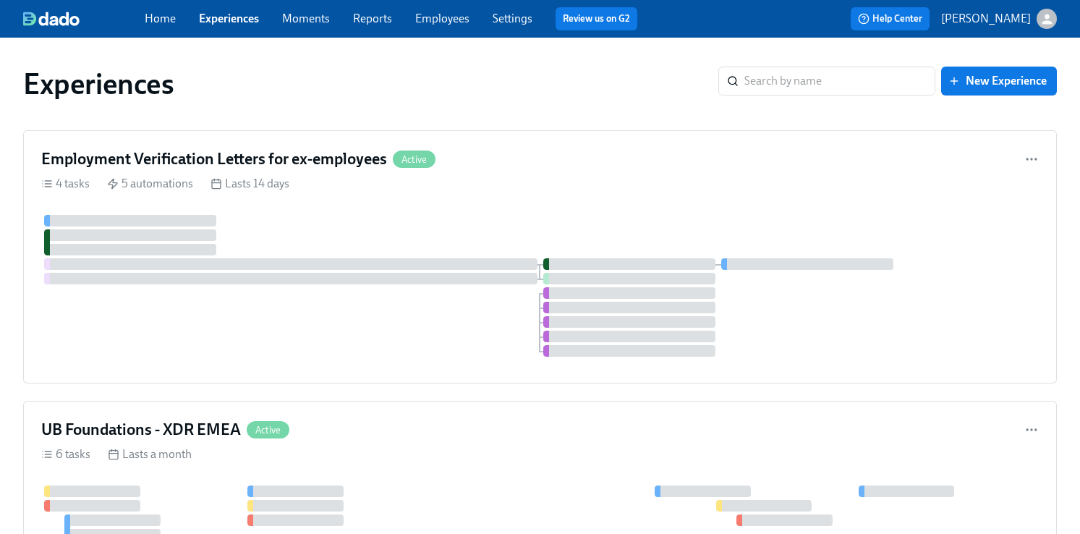
scroll to position [2913, 0]
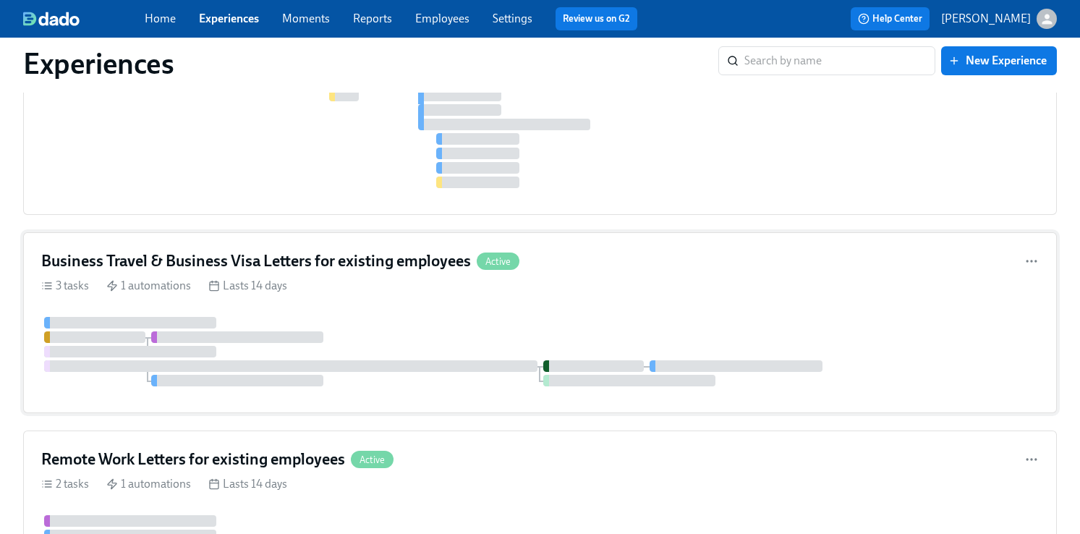
click at [166, 258] on h4 "Business Travel & Business Visa Letters for existing employees" at bounding box center [256, 261] width 430 height 22
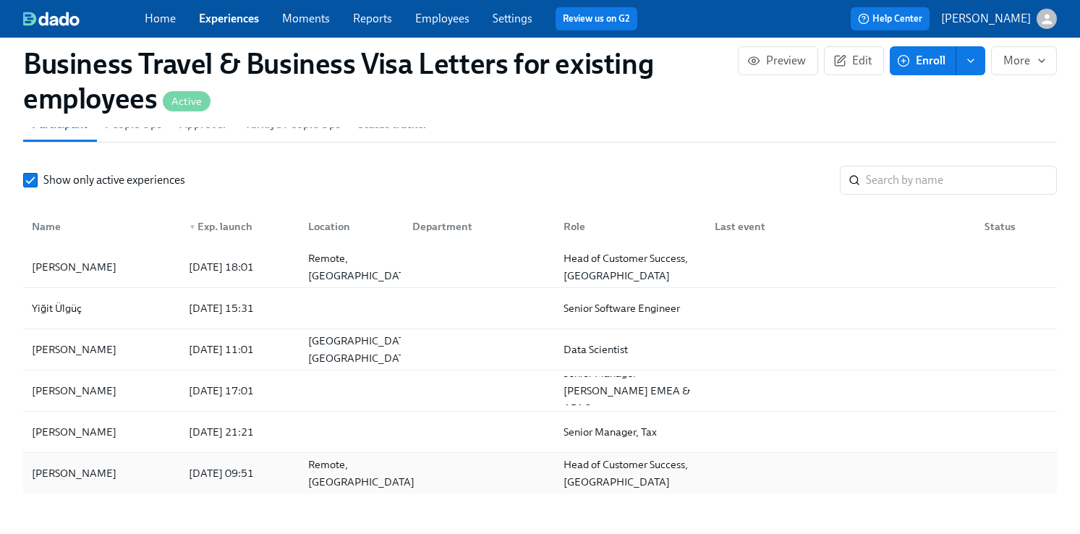
scroll to position [1350, 0]
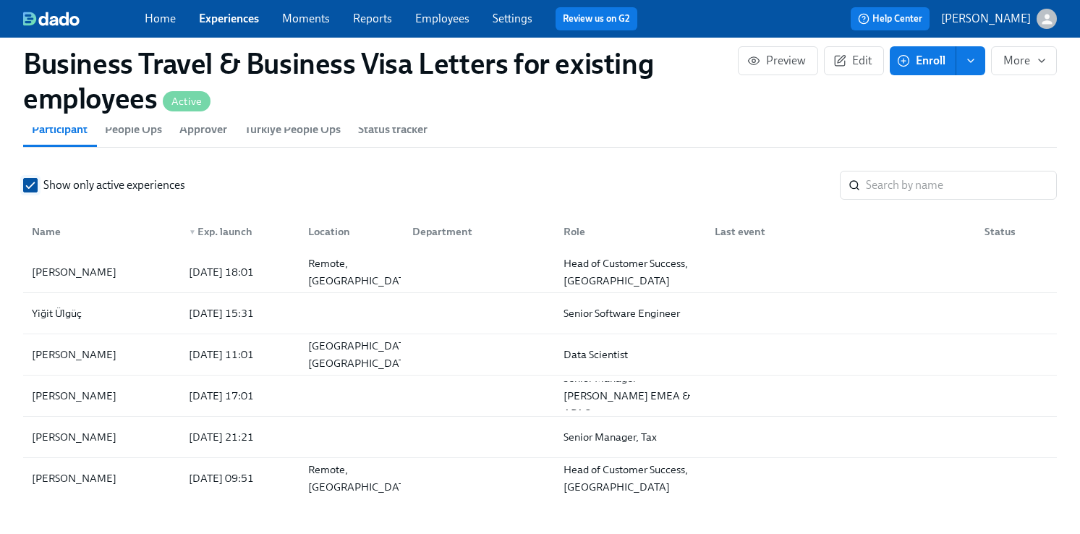
click at [179, 189] on span "Show only active experiences" at bounding box center [114, 185] width 142 height 16
click at [37, 189] on input "Show only active experiences" at bounding box center [30, 185] width 13 height 13
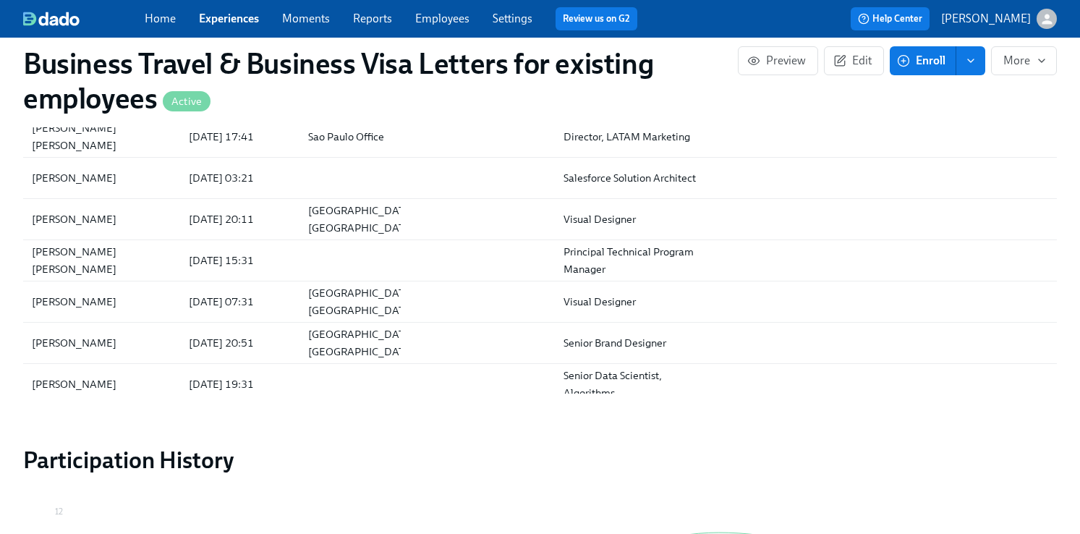
scroll to position [348, 0]
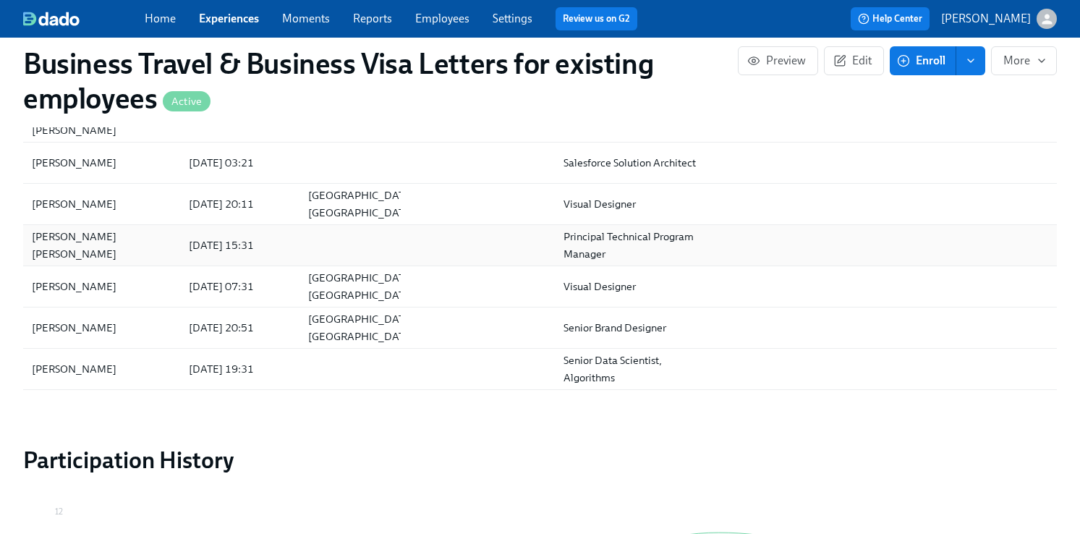
click at [84, 250] on div "[PERSON_NAME] [PERSON_NAME]" at bounding box center [101, 245] width 151 height 35
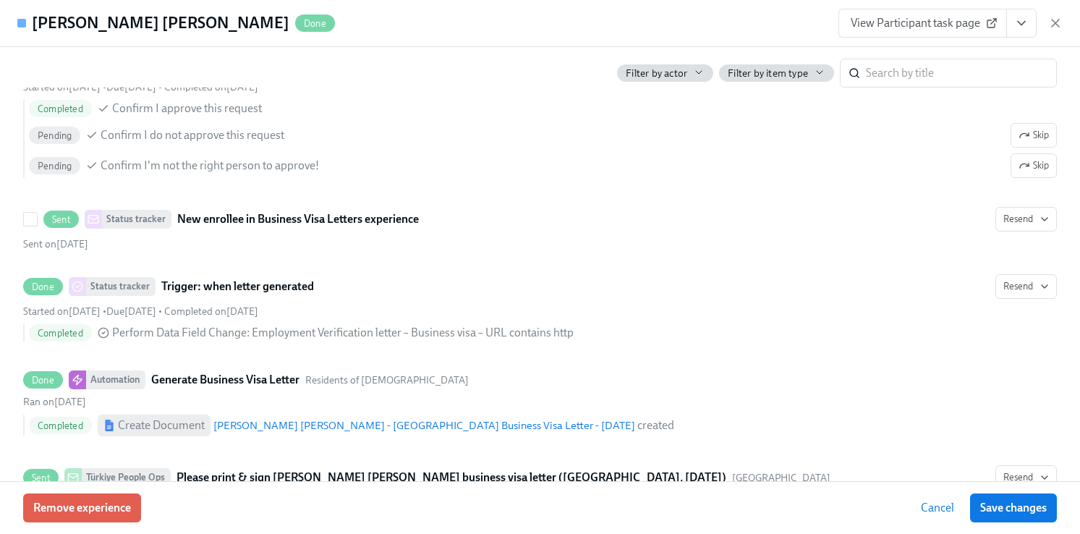
scroll to position [565, 0]
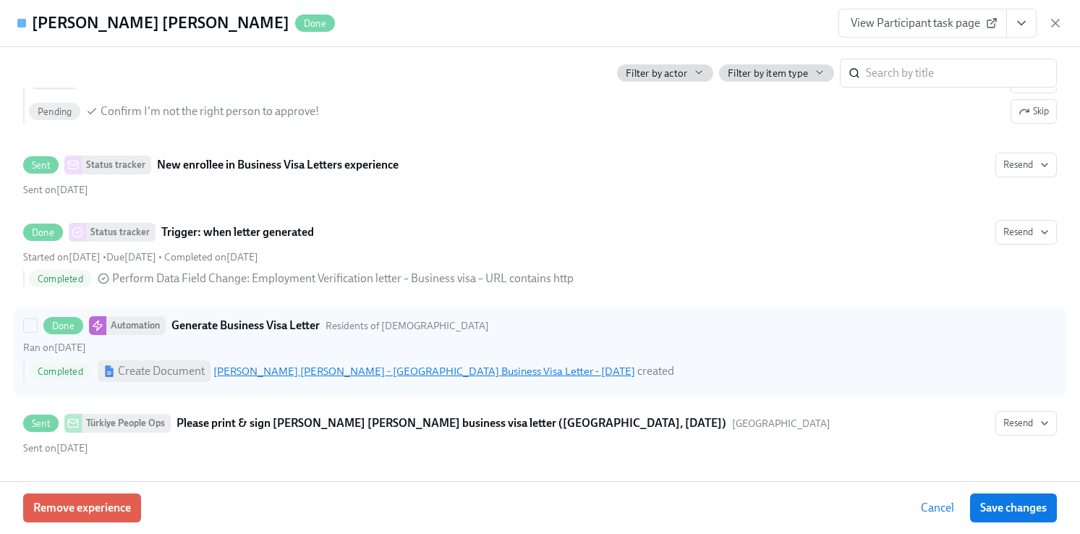
click at [403, 373] on link "[PERSON_NAME] [PERSON_NAME] - [GEOGRAPHIC_DATA] Business Visa Letter - [DATE]" at bounding box center [424, 371] width 422 height 13
